Goal: Task Accomplishment & Management: Complete application form

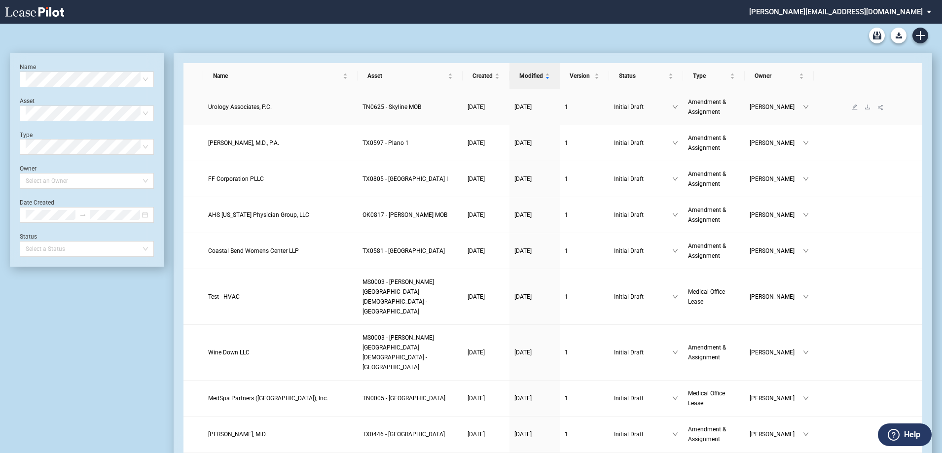
click at [241, 108] on span "Urology Associates, P.C." at bounding box center [240, 107] width 64 height 7
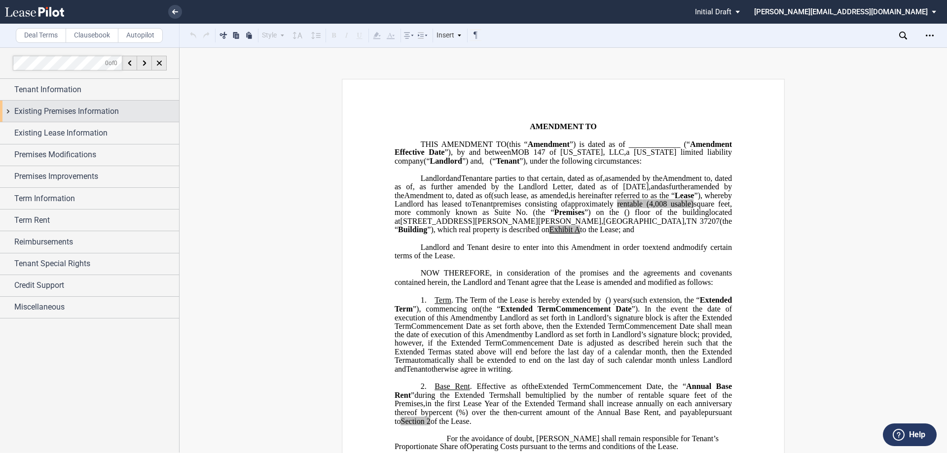
click at [9, 110] on div "Existing Premises Information" at bounding box center [89, 111] width 179 height 21
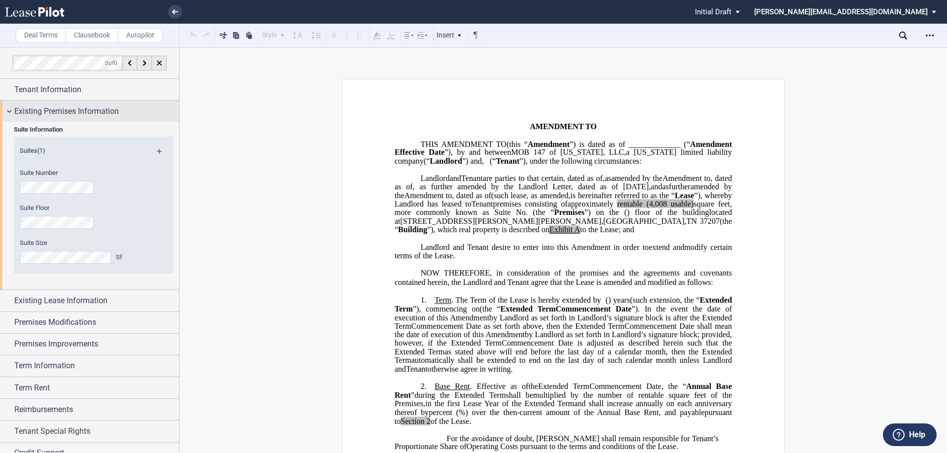
click at [8, 111] on div "Existing Premises Information" at bounding box center [89, 111] width 179 height 21
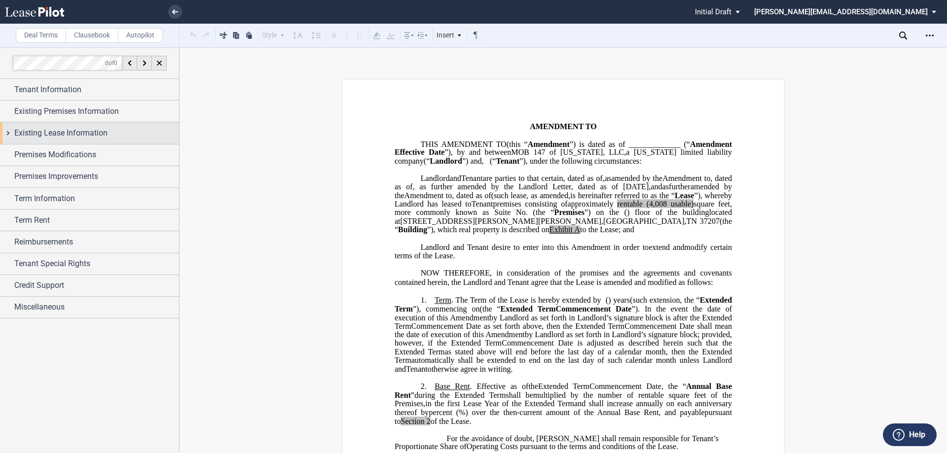
click at [8, 137] on div "Existing Lease Information" at bounding box center [89, 132] width 179 height 21
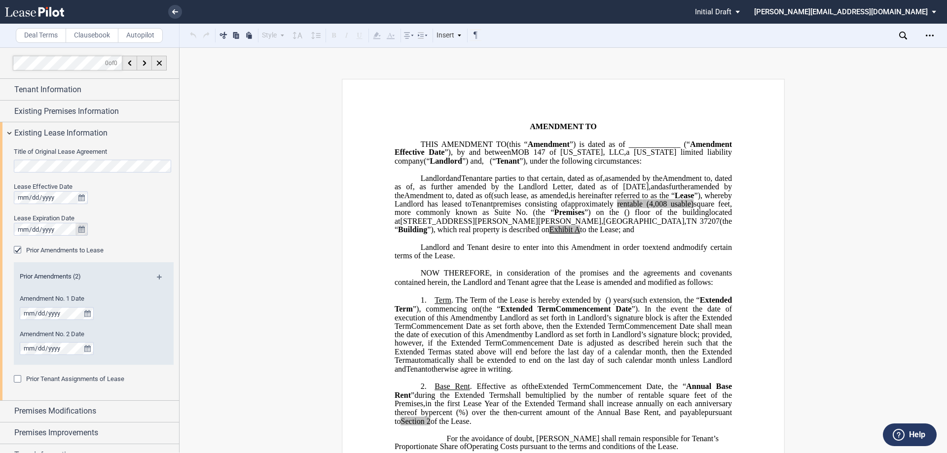
click at [83, 228] on icon "true" at bounding box center [81, 229] width 6 height 7
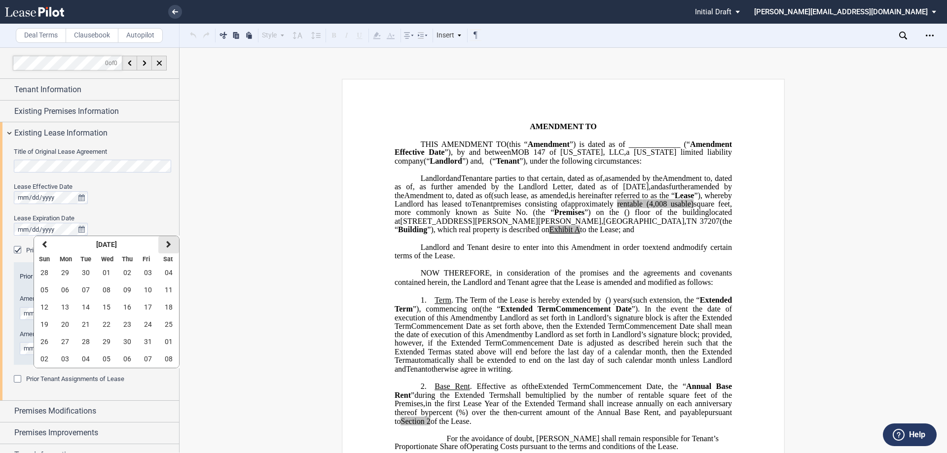
click at [164, 244] on button "next" at bounding box center [168, 244] width 21 height 17
click at [109, 340] on span "31" at bounding box center [107, 342] width 8 height 8
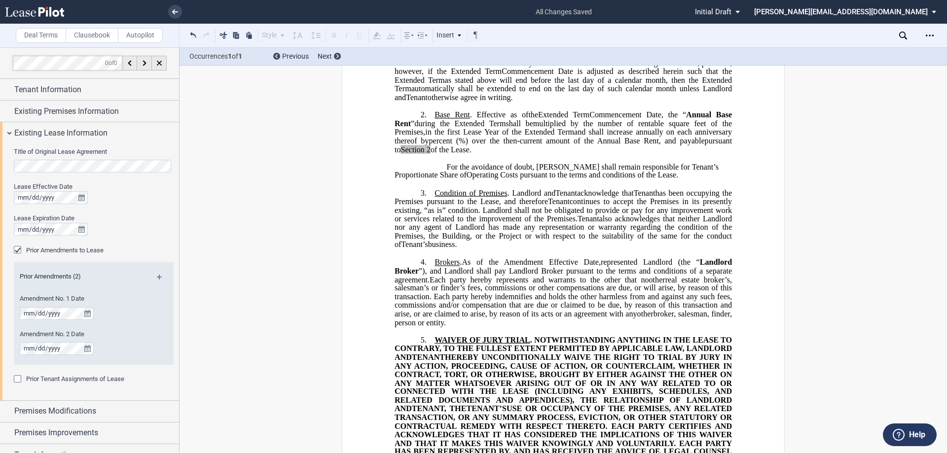
scroll to position [296, 0]
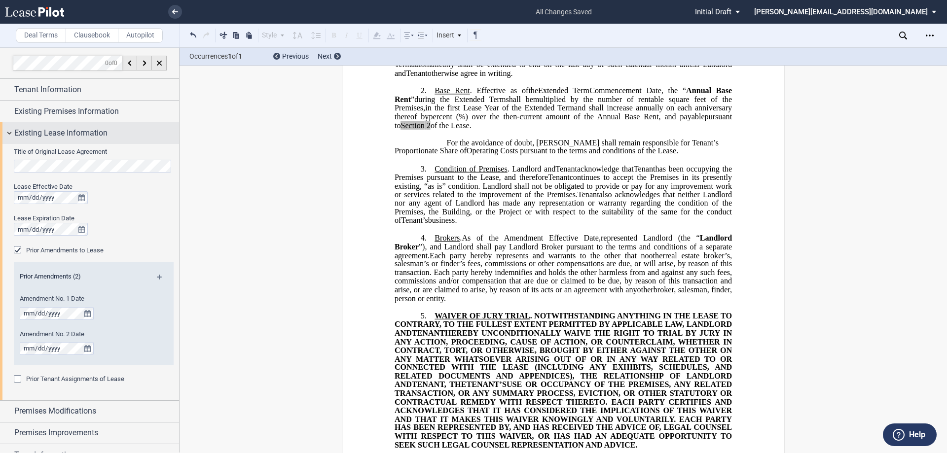
click at [7, 132] on div "Existing Lease Information" at bounding box center [89, 132] width 179 height 21
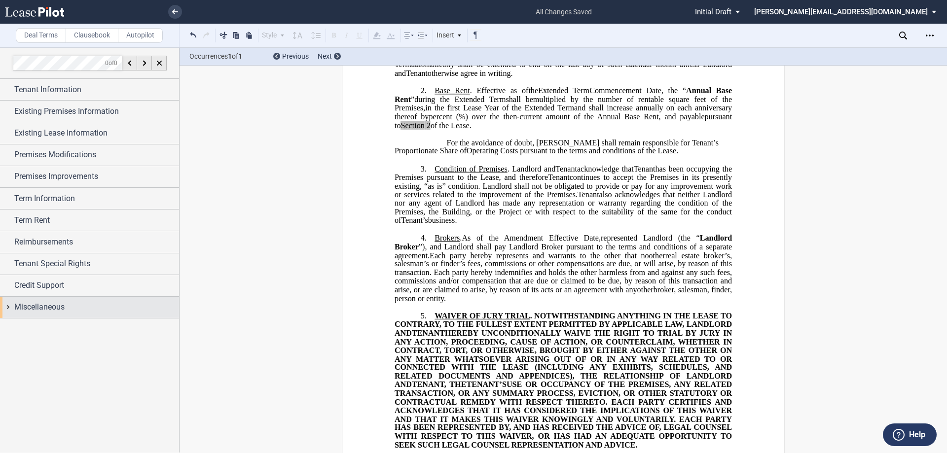
click at [8, 304] on div "Miscellaneous" at bounding box center [89, 307] width 179 height 21
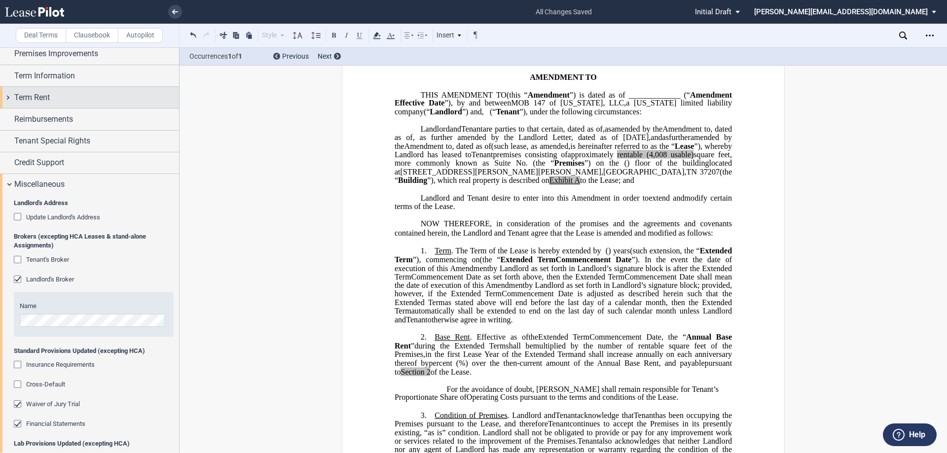
scroll to position [119, 0]
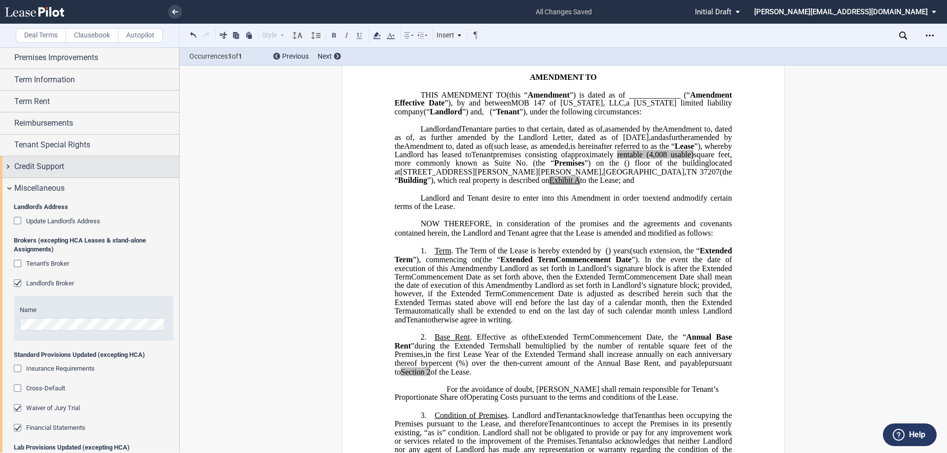
click at [7, 164] on div "Credit Support" at bounding box center [89, 166] width 179 height 21
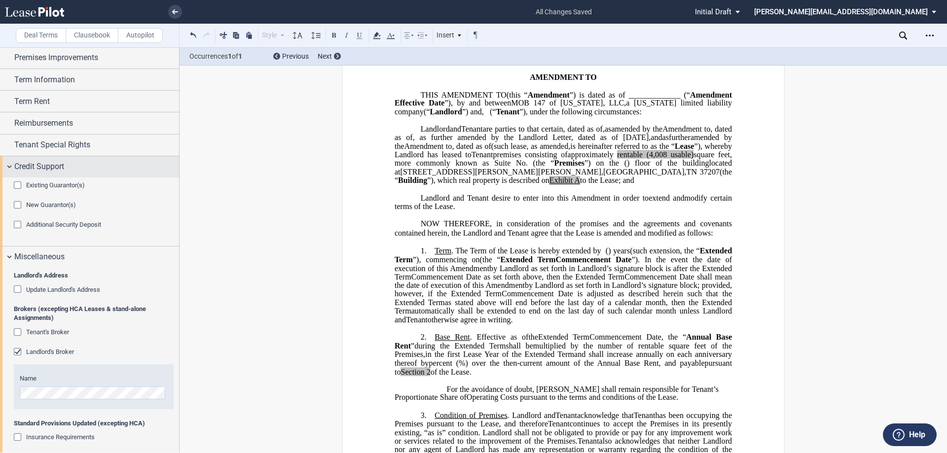
click at [11, 167] on div "Credit Support" at bounding box center [89, 166] width 179 height 21
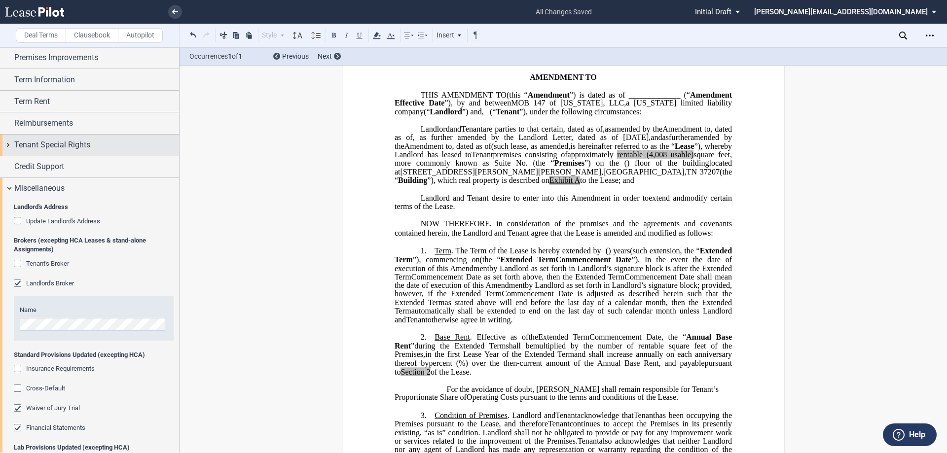
click at [10, 144] on div "Tenant Special Rights" at bounding box center [89, 145] width 179 height 21
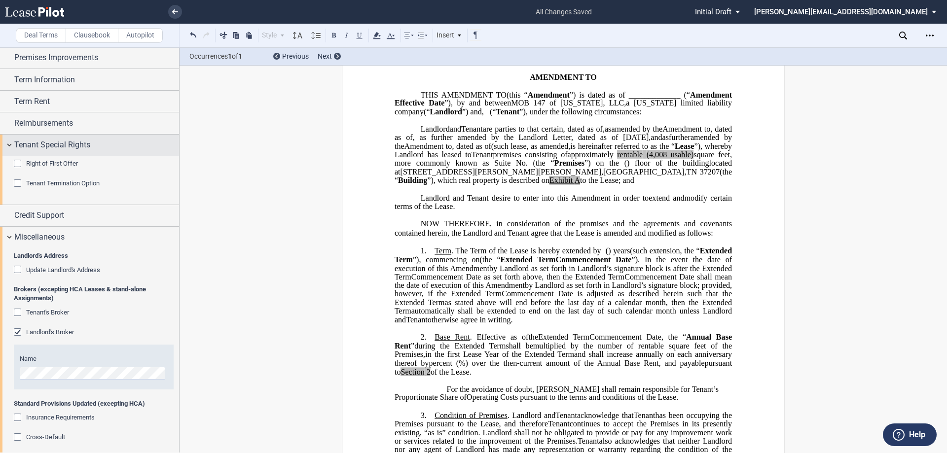
click at [10, 144] on div "Tenant Special Rights" at bounding box center [89, 145] width 179 height 21
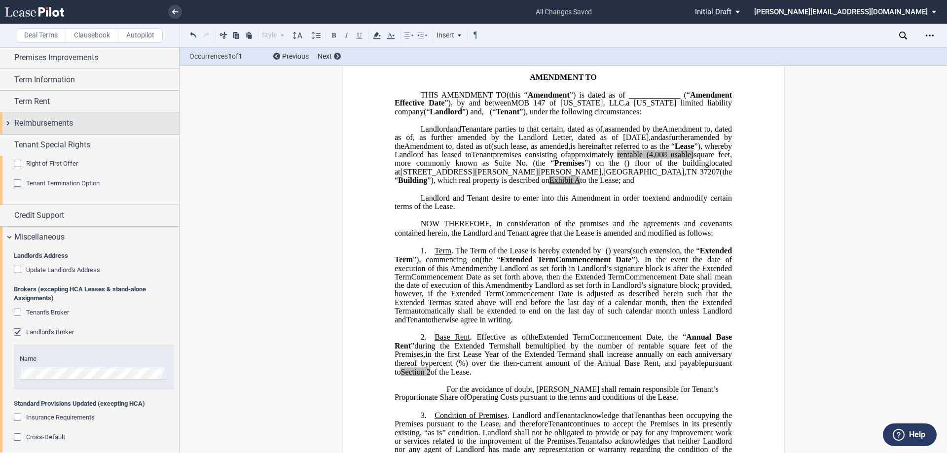
click at [7, 123] on div "Reimbursements" at bounding box center [89, 122] width 179 height 21
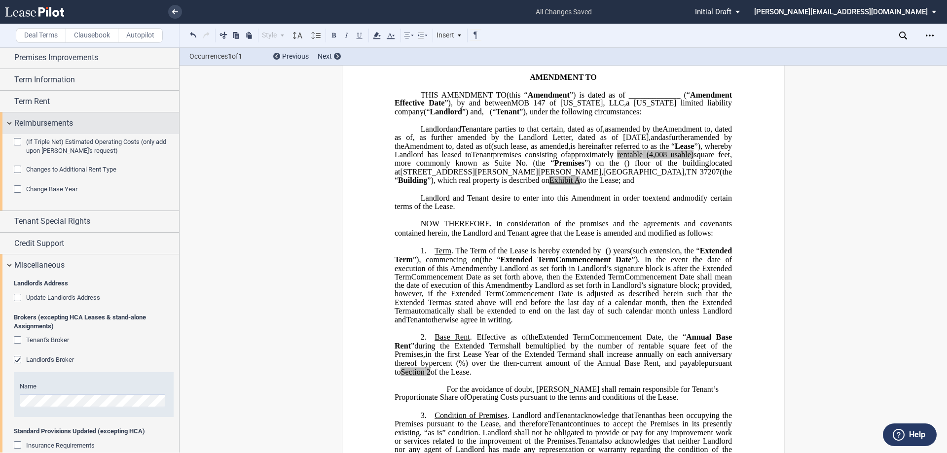
click at [7, 123] on div "Reimbursements" at bounding box center [89, 122] width 179 height 21
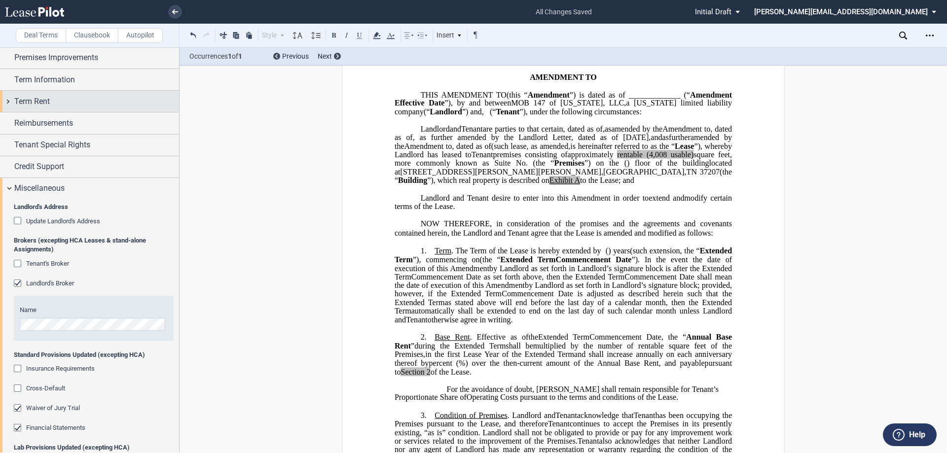
click at [10, 104] on div "Term Rent" at bounding box center [89, 101] width 179 height 21
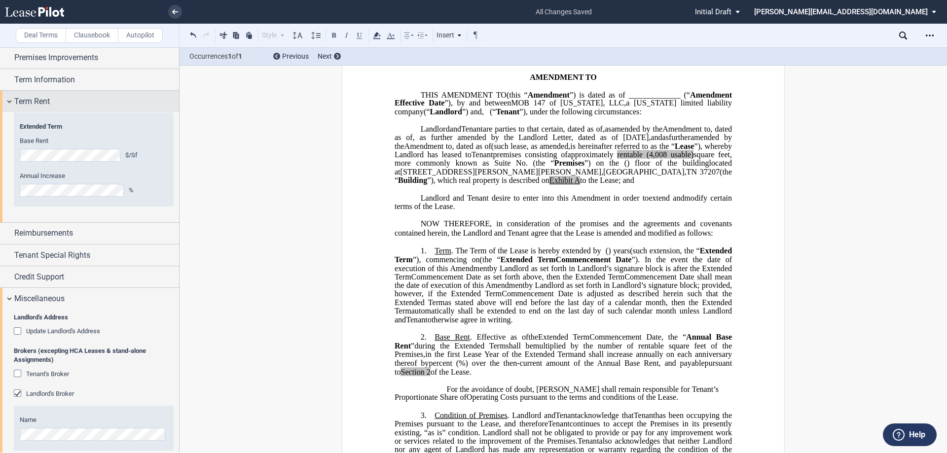
click at [10, 104] on div "Term Rent" at bounding box center [89, 101] width 179 height 21
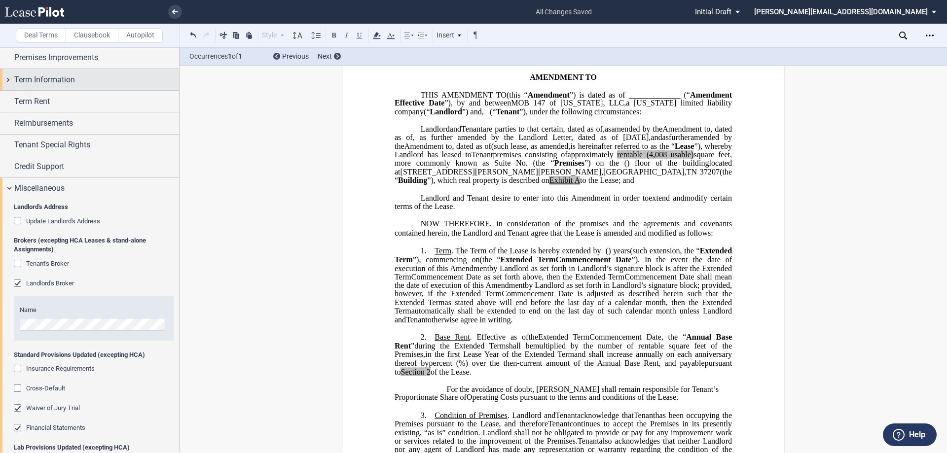
click at [6, 80] on div "Term Information" at bounding box center [89, 79] width 179 height 21
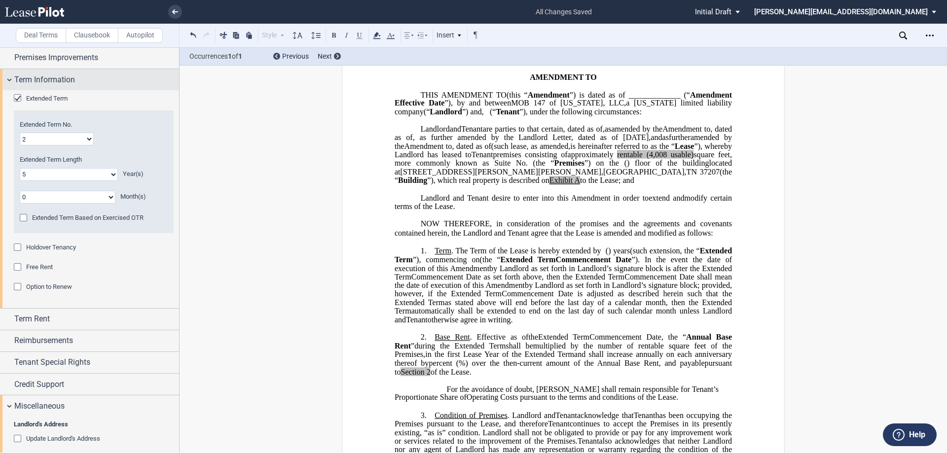
click at [6, 80] on div "Term Information" at bounding box center [89, 79] width 179 height 21
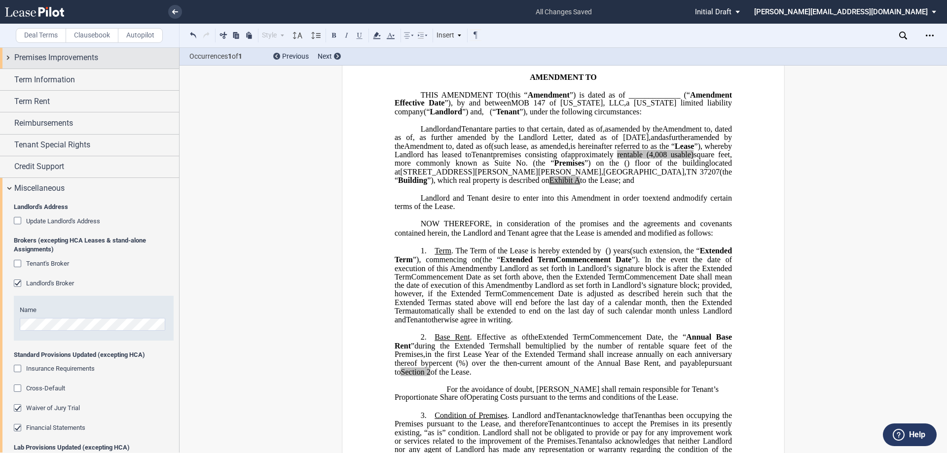
click at [11, 62] on div "Premises Improvements" at bounding box center [89, 57] width 179 height 21
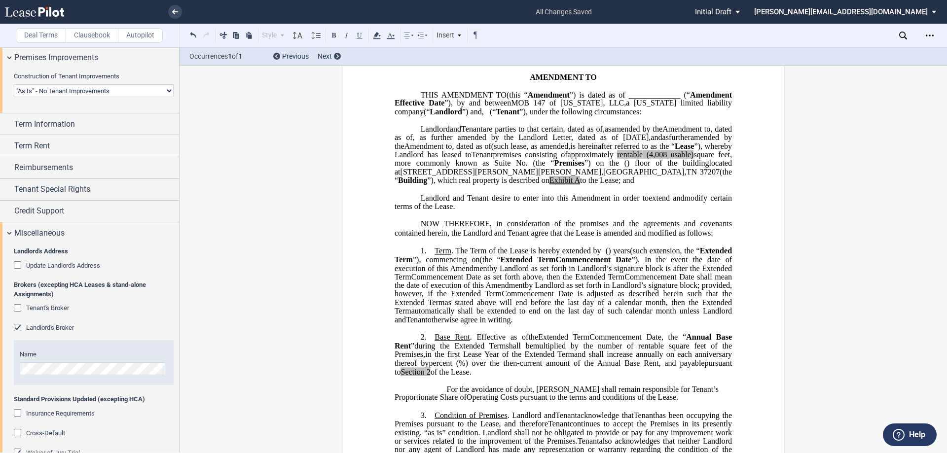
click at [90, 91] on select "Landlord Constructs Tenant Improvements Tenant Constructs Tenant Improvements "…" at bounding box center [94, 90] width 160 height 13
select select "landlord"
click at [14, 84] on select "Landlord Constructs Tenant Improvements Tenant Constructs Tenant Improvements "…" at bounding box center [94, 90] width 160 height 13
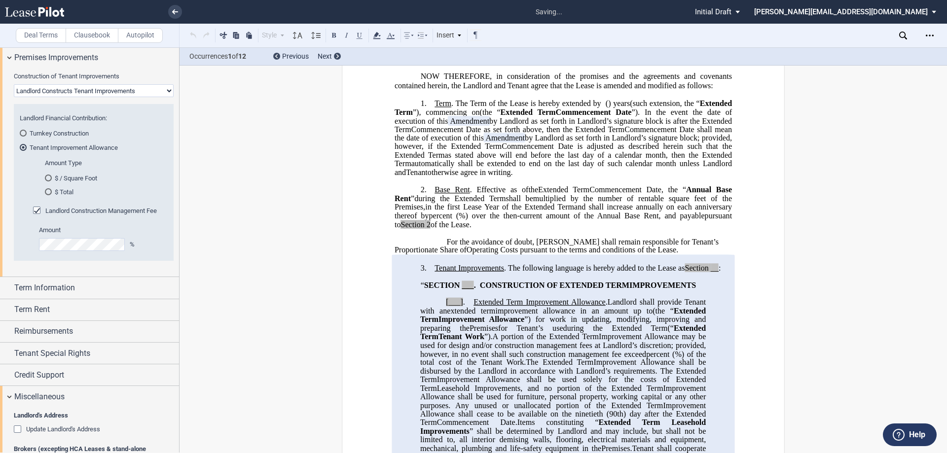
scroll to position [197, 0]
click at [47, 192] on div "$ Total" at bounding box center [48, 191] width 7 height 7
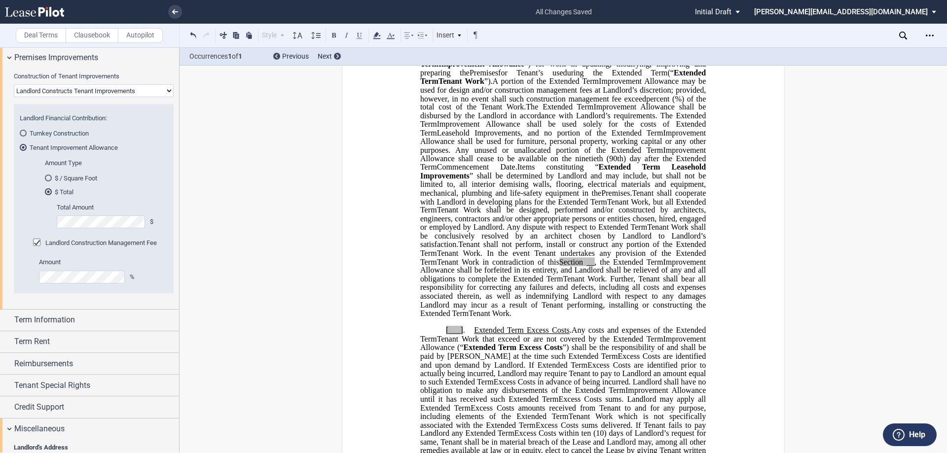
scroll to position [444, 0]
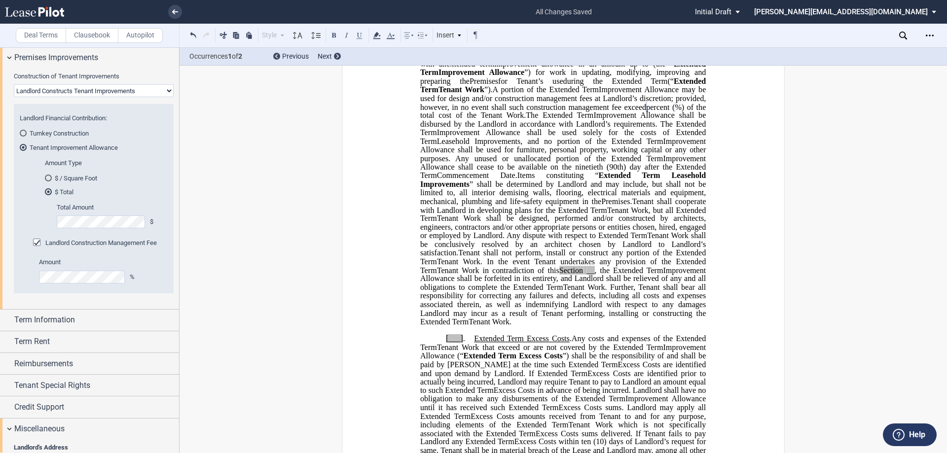
click at [468, 42] on span "___" at bounding box center [467, 38] width 12 height 9
drag, startPoint x: 476, startPoint y: 72, endPoint x: 466, endPoint y: 71, distance: 9.9
click at [466, 42] on span "___" at bounding box center [467, 38] width 12 height 9
drag, startPoint x: 460, startPoint y: 99, endPoint x: 443, endPoint y: 97, distance: 16.9
click at [446, 60] on span "[___] ." at bounding box center [460, 55] width 28 height 9
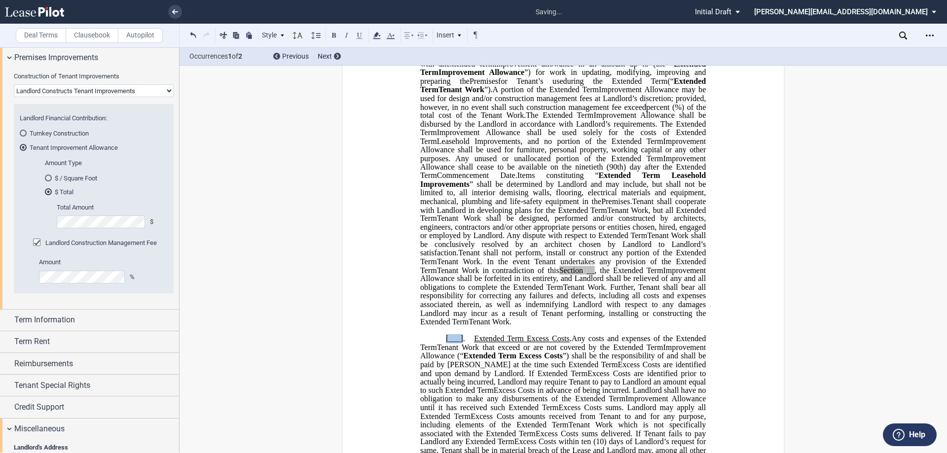
drag, startPoint x: 460, startPoint y: 390, endPoint x: 443, endPoint y: 389, distance: 16.8
click at [446, 343] on span "[___] ." at bounding box center [460, 338] width 28 height 9
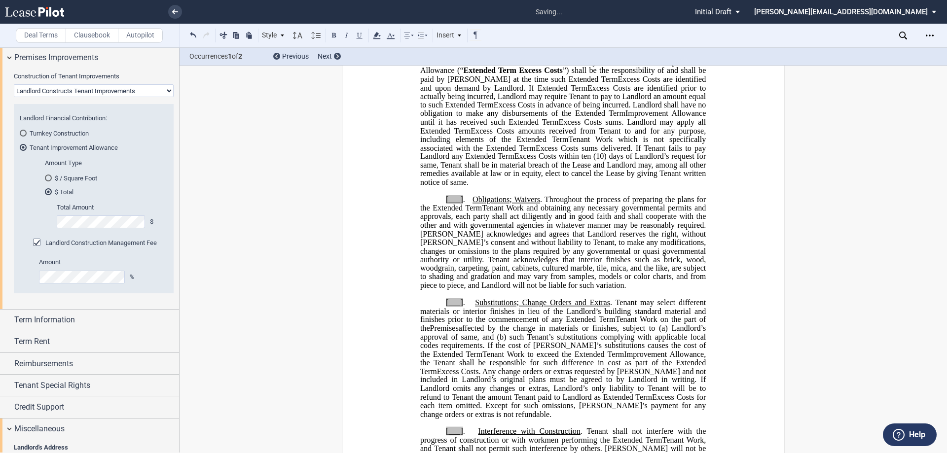
scroll to position [740, 0]
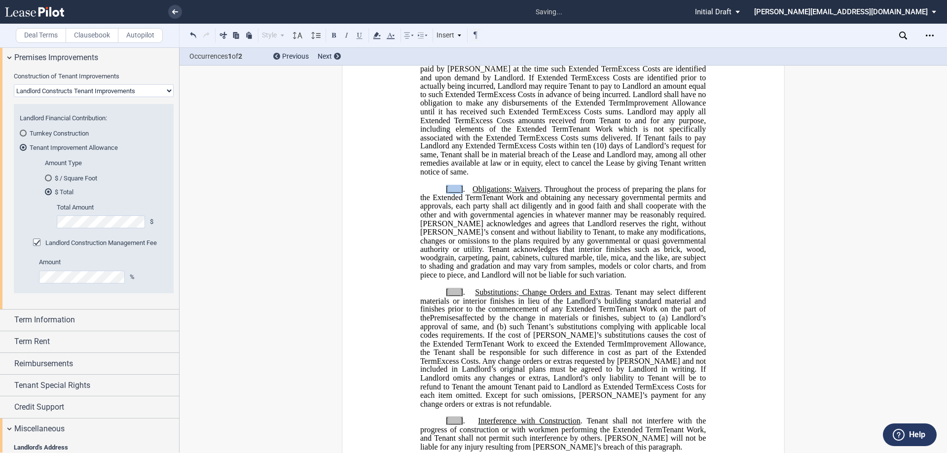
drag, startPoint x: 460, startPoint y: 249, endPoint x: 439, endPoint y: 248, distance: 21.3
click at [439, 248] on p "[___] . Obligations; Waivers . Throughout the process of preparing the plans fo…" at bounding box center [562, 232] width 285 height 95
drag, startPoint x: 460, startPoint y: 348, endPoint x: 444, endPoint y: 348, distance: 15.3
click at [444, 314] on span "[___] . Substitutions; Change Orders and Extras . Tenant may select different m…" at bounding box center [563, 301] width 287 height 26
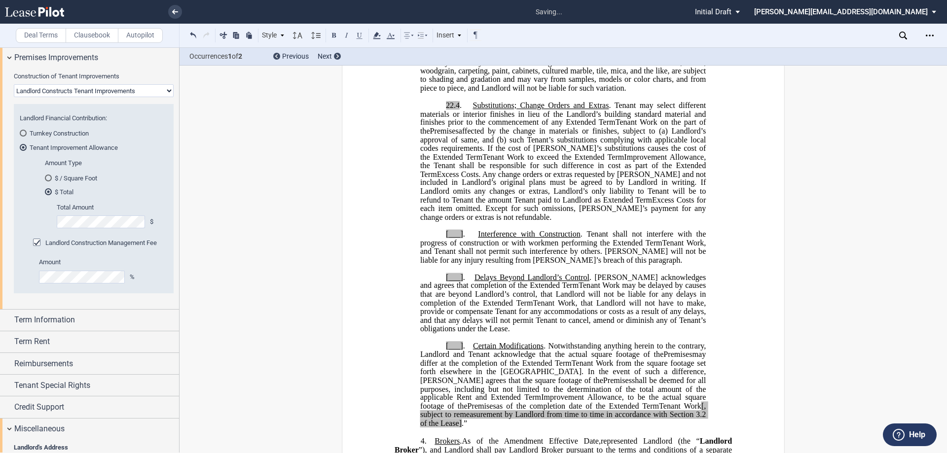
scroll to position [986, 0]
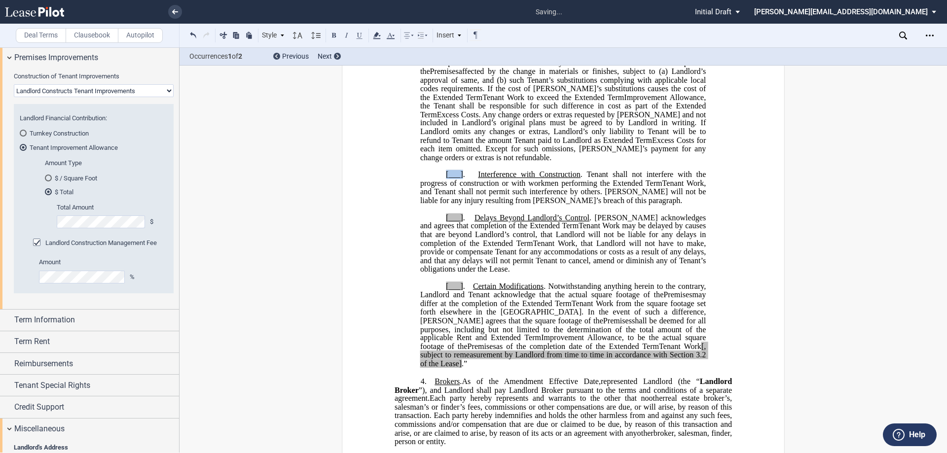
drag, startPoint x: 460, startPoint y: 233, endPoint x: 439, endPoint y: 233, distance: 21.2
click at [439, 205] on p "[___] . Interference with Construction . Tenant shall not interfere with the pr…" at bounding box center [562, 188] width 285 height 35
drag, startPoint x: 460, startPoint y: 279, endPoint x: 444, endPoint y: 276, distance: 16.5
click at [444, 230] on span "[___] . Delays Beyond Landlord’s Control . [PERSON_NAME] acknowledges and agree…" at bounding box center [563, 221] width 287 height 17
drag, startPoint x: 460, startPoint y: 346, endPoint x: 439, endPoint y: 345, distance: 21.7
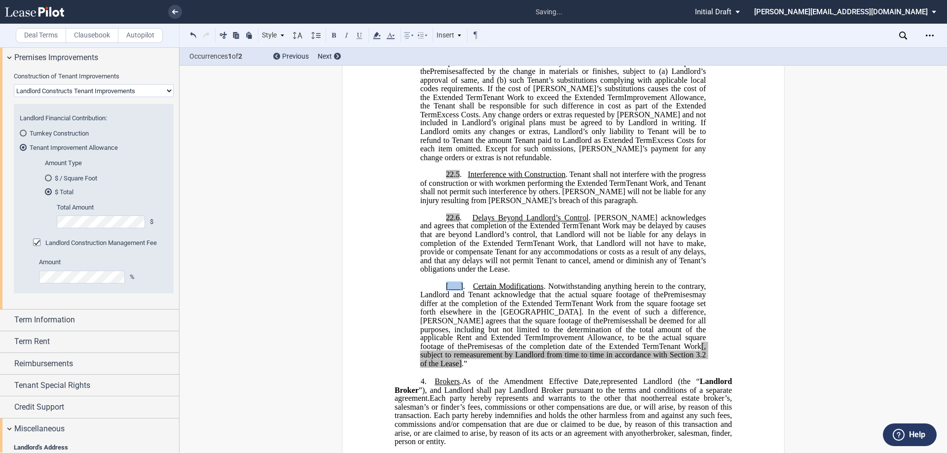
click at [439, 345] on p "[___] . Certain Modifications . Notwithstanding anything herein to the contrary…" at bounding box center [562, 326] width 285 height 86
click at [664, 359] on span "[, subject to remeasurement by Landlord from time to time in accordance with Se…" at bounding box center [563, 350] width 287 height 17
click at [437, 368] on span "3.2 of the Lease]" at bounding box center [563, 359] width 287 height 17
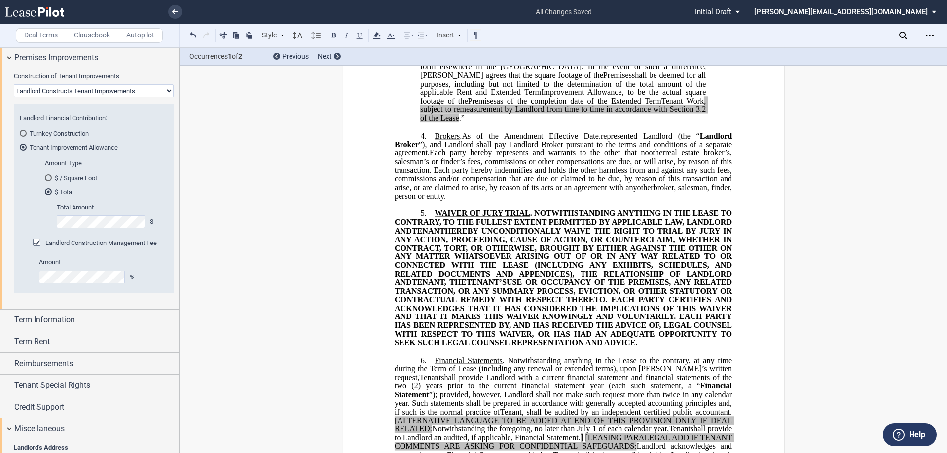
scroll to position [1233, 0]
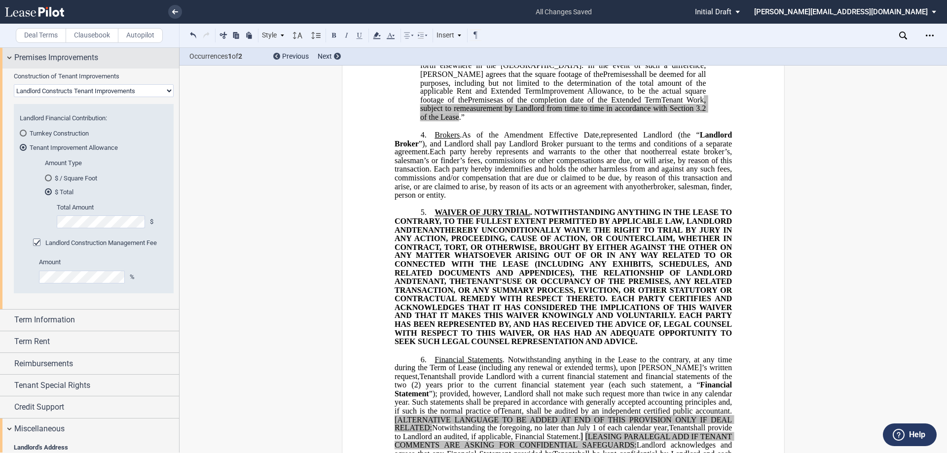
click at [9, 56] on div "Premises Improvements" at bounding box center [89, 57] width 179 height 21
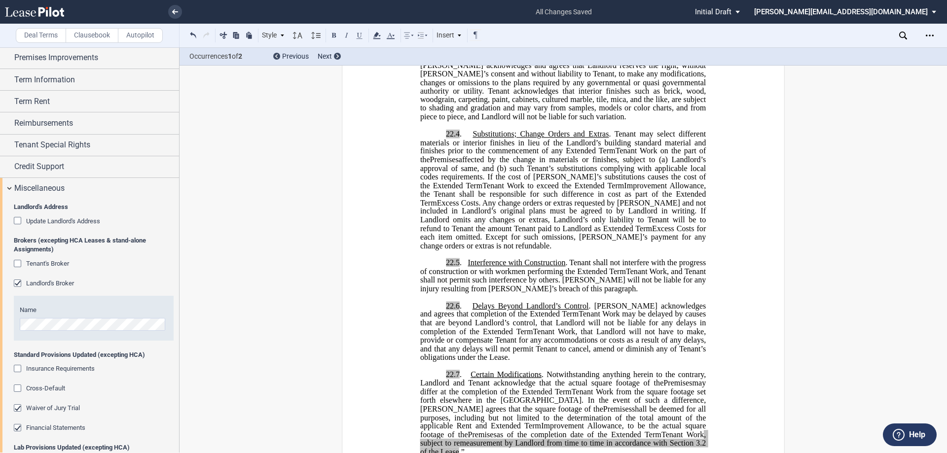
scroll to position [1134, 0]
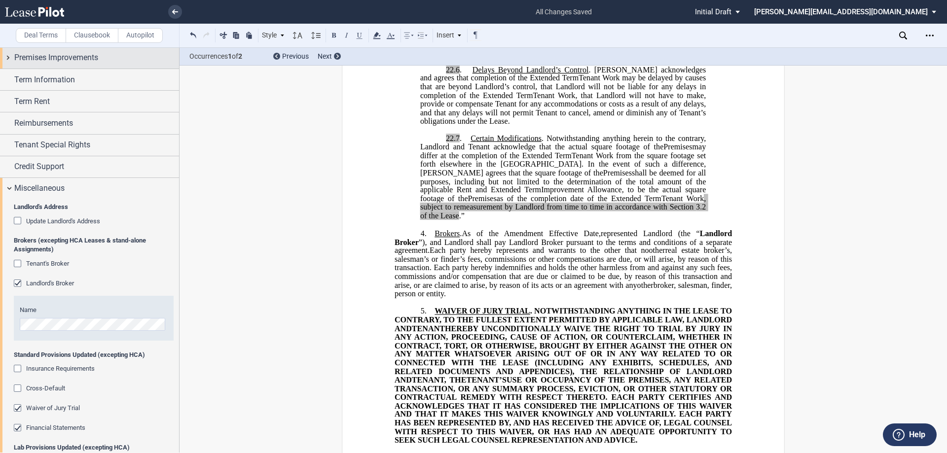
click at [9, 59] on div "Premises Improvements" at bounding box center [89, 57] width 179 height 21
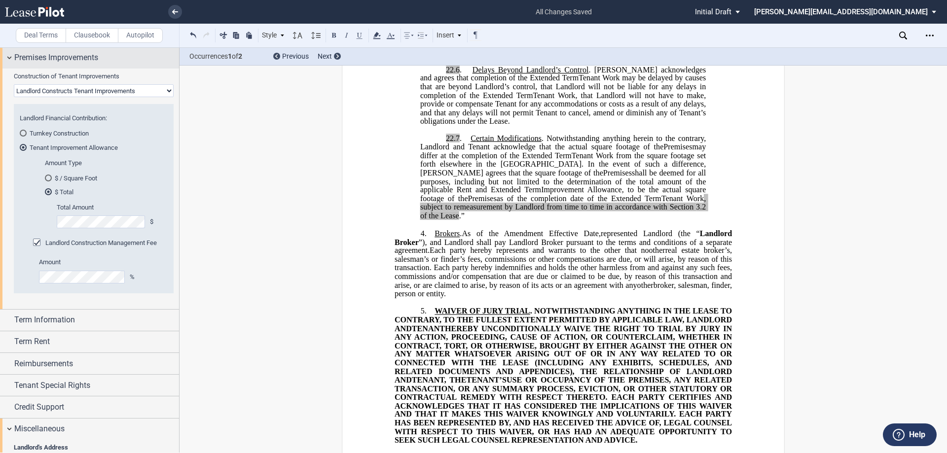
click at [7, 57] on div "Premises Improvements" at bounding box center [89, 57] width 179 height 21
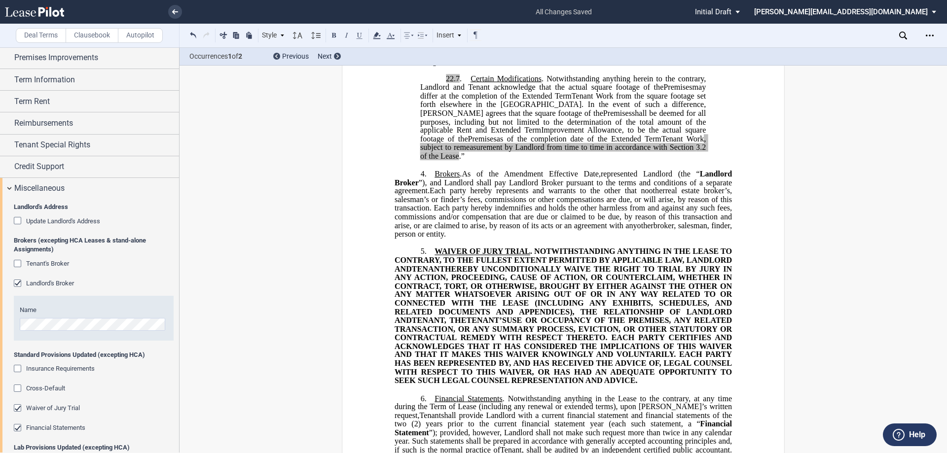
scroll to position [1233, 0]
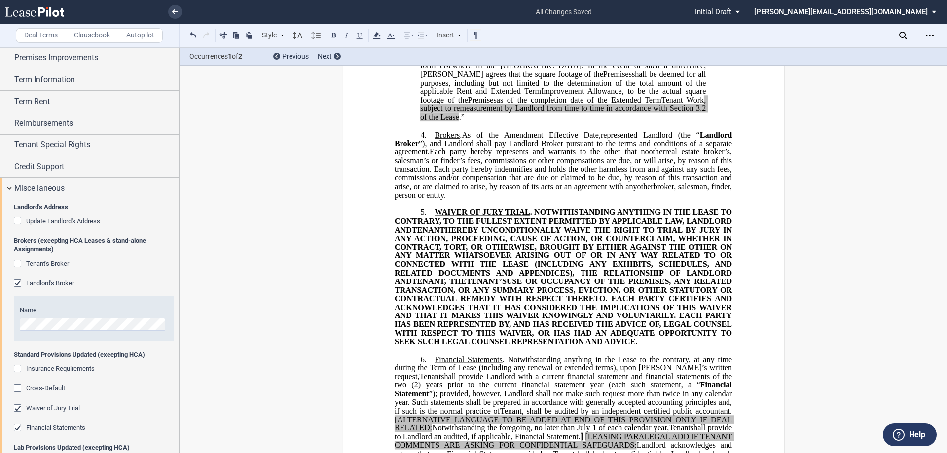
click at [18, 387] on div "Cross-Default" at bounding box center [19, 390] width 10 height 10
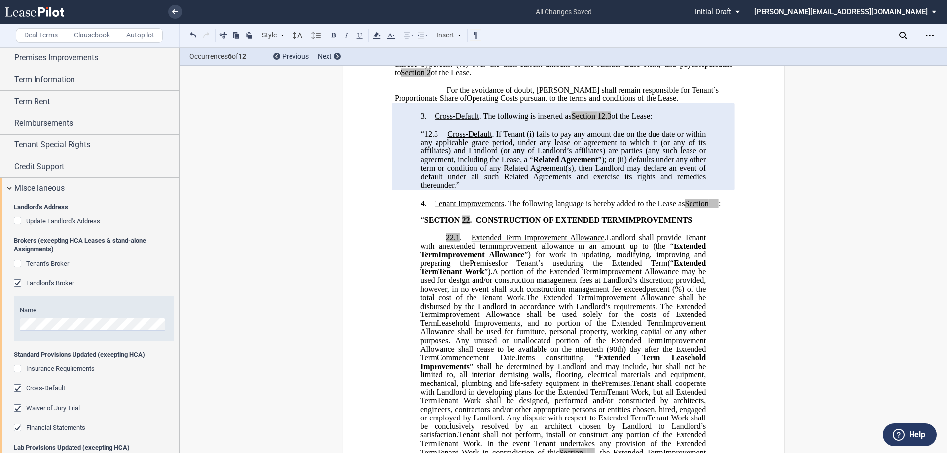
scroll to position [333, 0]
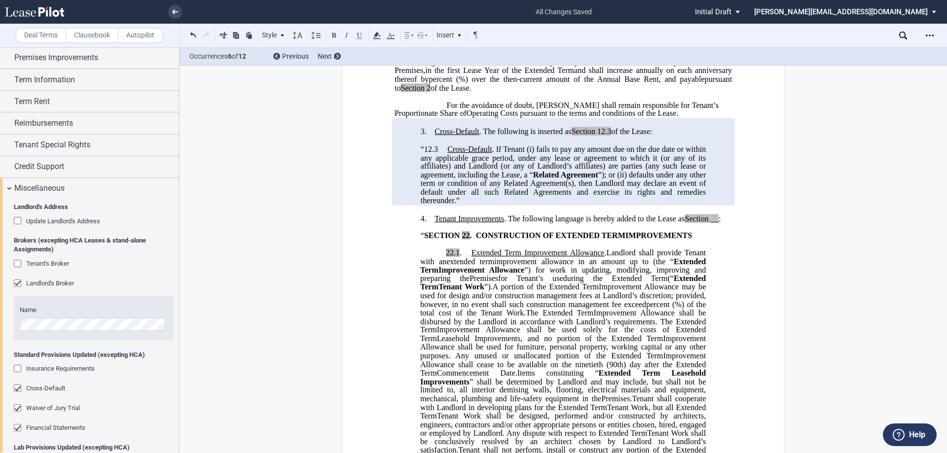
click at [20, 368] on div "Insurance Requirements" at bounding box center [19, 370] width 10 height 10
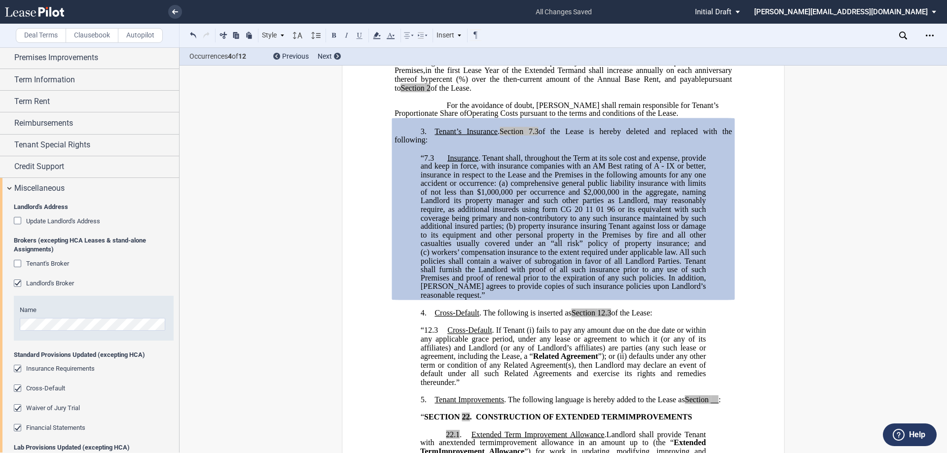
click at [18, 369] on div "Insurance Requirements" at bounding box center [19, 370] width 10 height 10
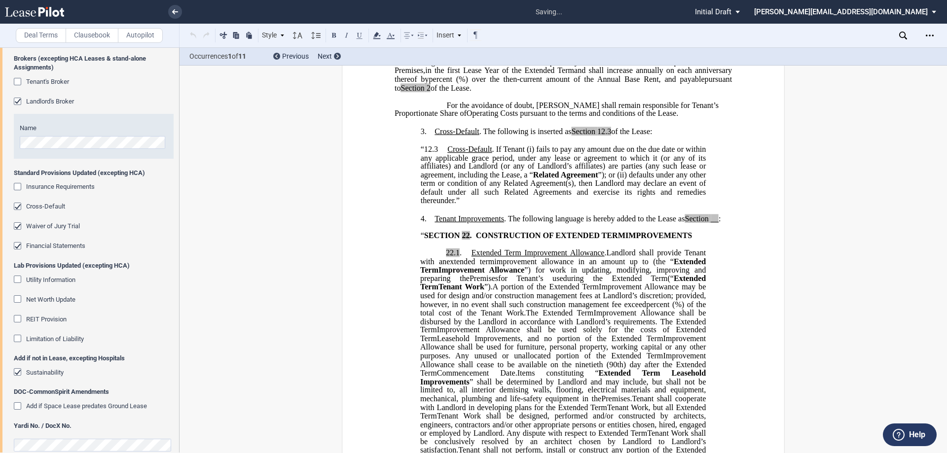
scroll to position [316, 0]
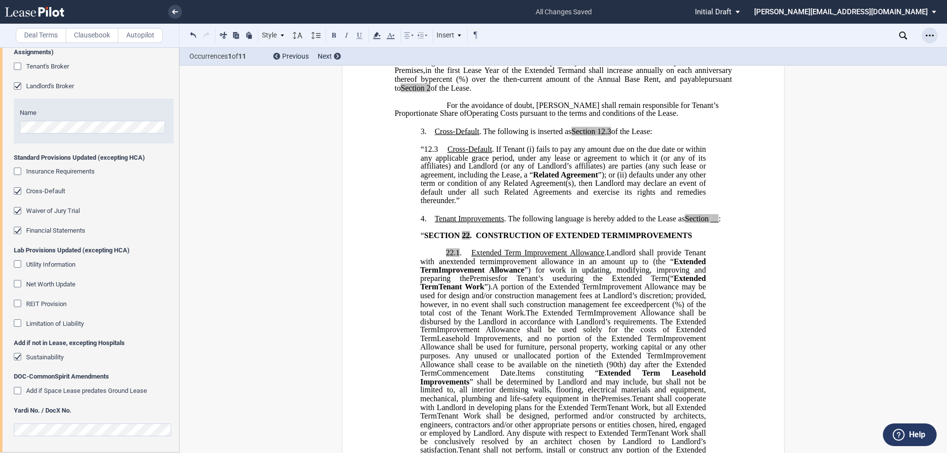
click at [927, 37] on icon "Open Lease options menu" at bounding box center [929, 36] width 8 height 8
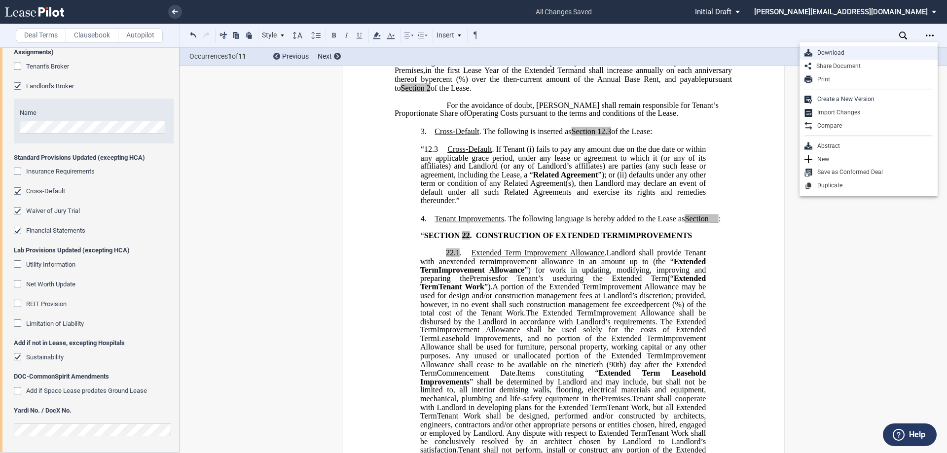
click at [875, 55] on div "Download" at bounding box center [872, 53] width 120 height 8
